Goal: Task Accomplishment & Management: Manage account settings

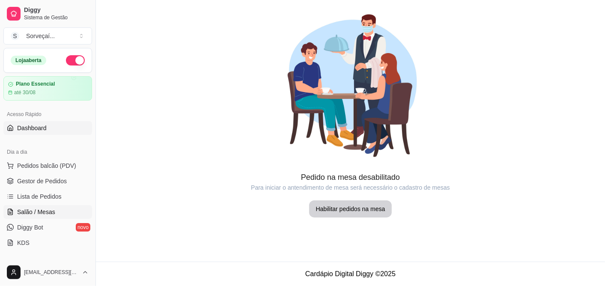
click at [48, 125] on link "Dashboard" at bounding box center [47, 128] width 89 height 14
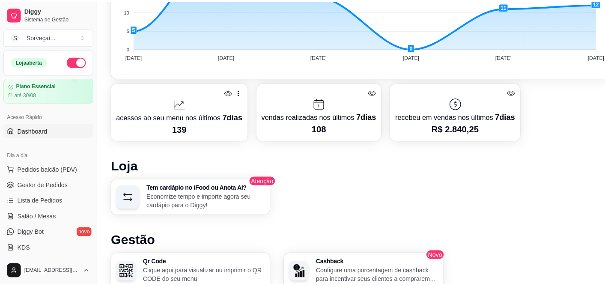
scroll to position [418, 0]
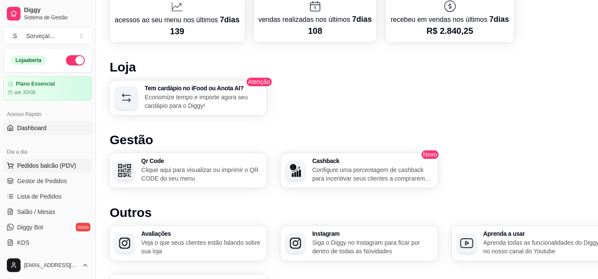
click at [57, 163] on span "Pedidos balcão (PDV)" at bounding box center [46, 165] width 59 height 9
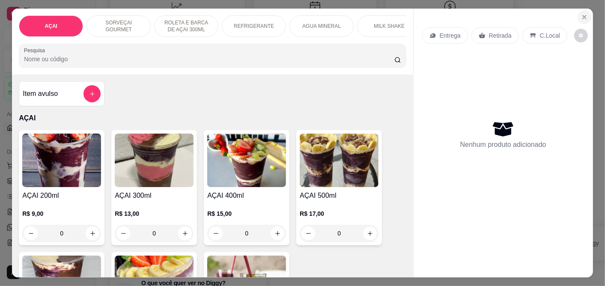
click at [581, 18] on button "Close" at bounding box center [585, 17] width 14 height 14
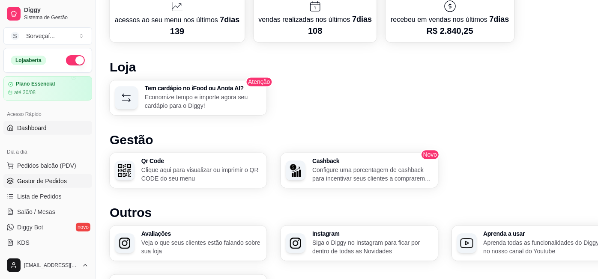
click at [29, 183] on span "Gestor de Pedidos" at bounding box center [42, 181] width 50 height 9
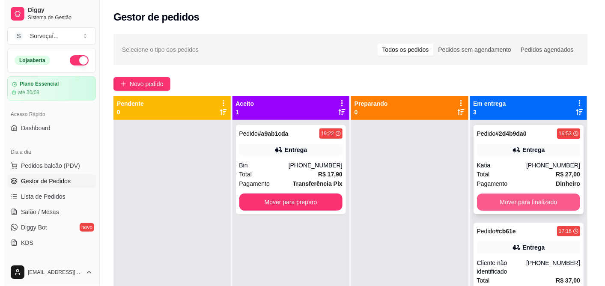
scroll to position [23, 0]
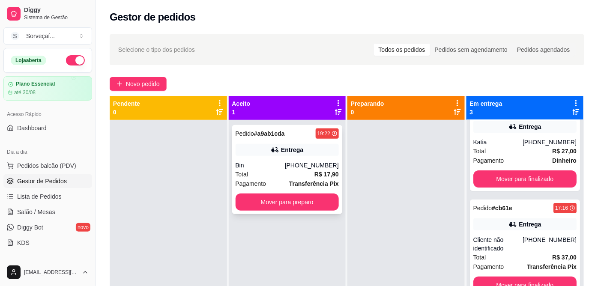
click at [304, 156] on div "Pedido # a9ab1cda 19:22 Entrega Bin [PHONE_NUMBER] Total R$ 17,90 Pagamento Tra…" at bounding box center [287, 169] width 110 height 89
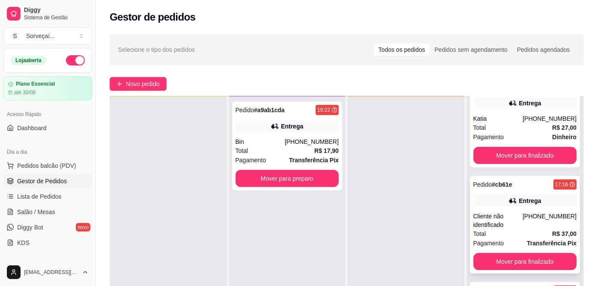
scroll to position [0, 0]
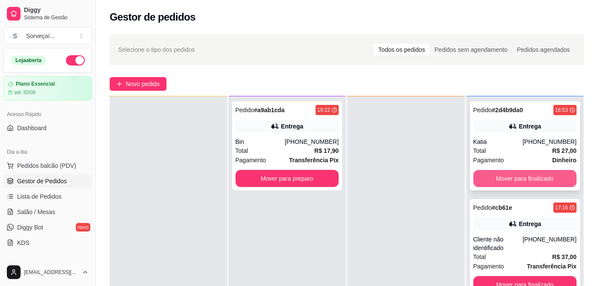
click at [483, 176] on button "Mover para finalizado" at bounding box center [525, 178] width 104 height 17
